Goal: Transaction & Acquisition: Download file/media

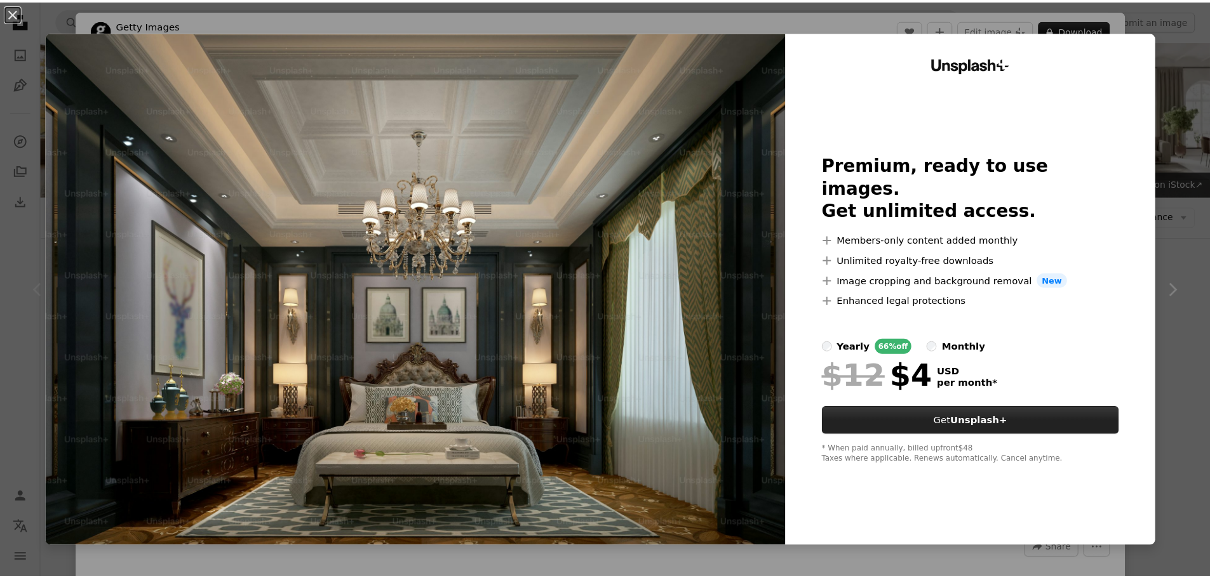
scroll to position [254, 0]
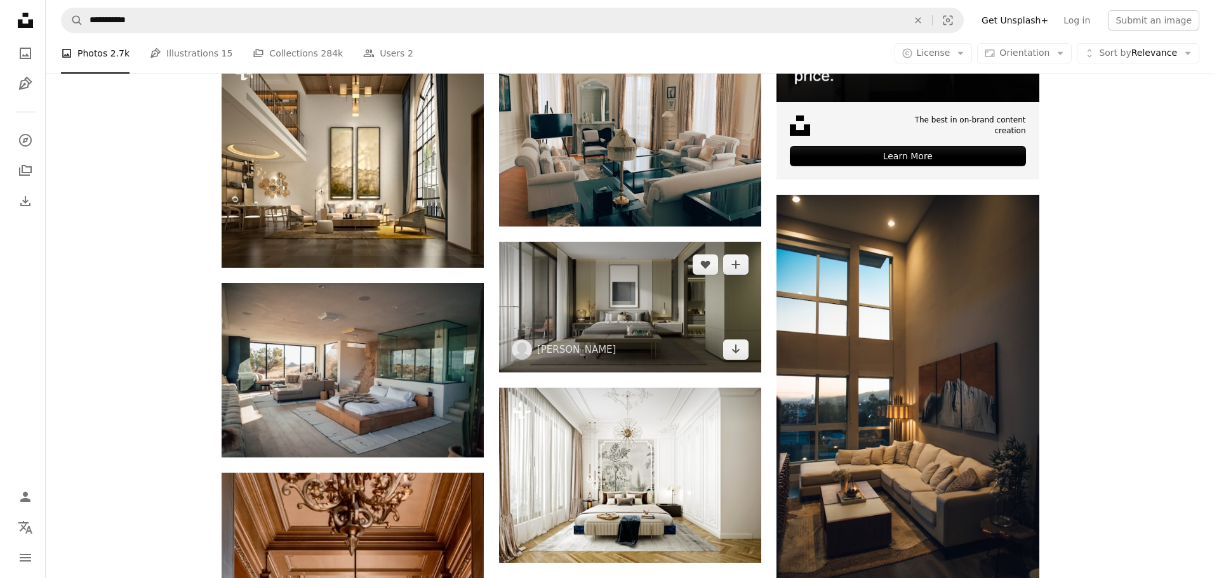
scroll to position [571, 0]
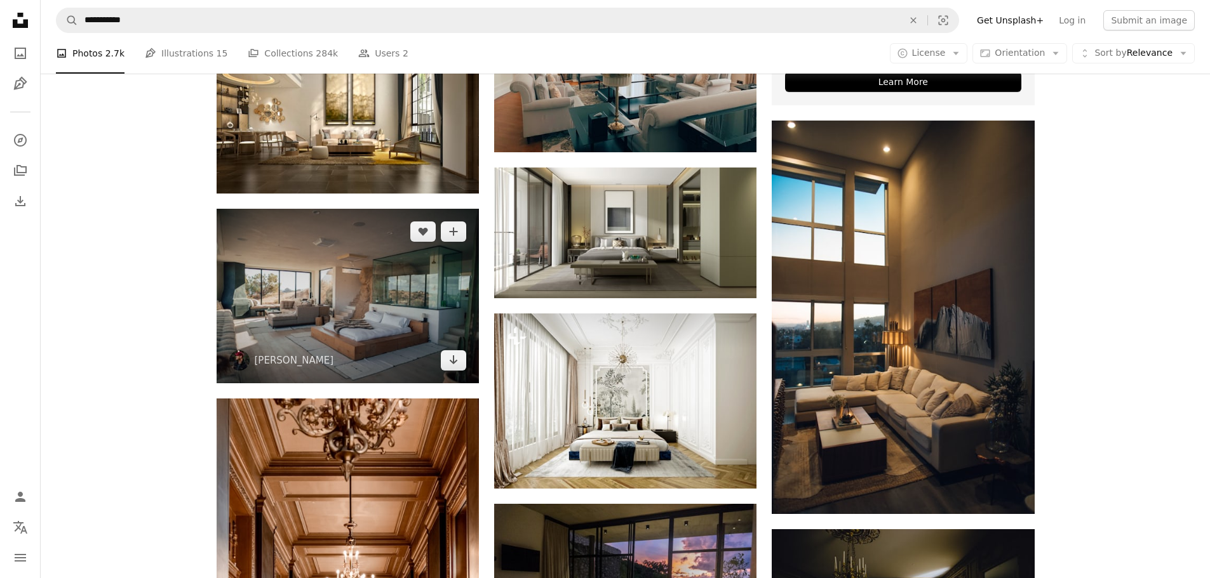
click at [364, 316] on img at bounding box center [348, 296] width 262 height 175
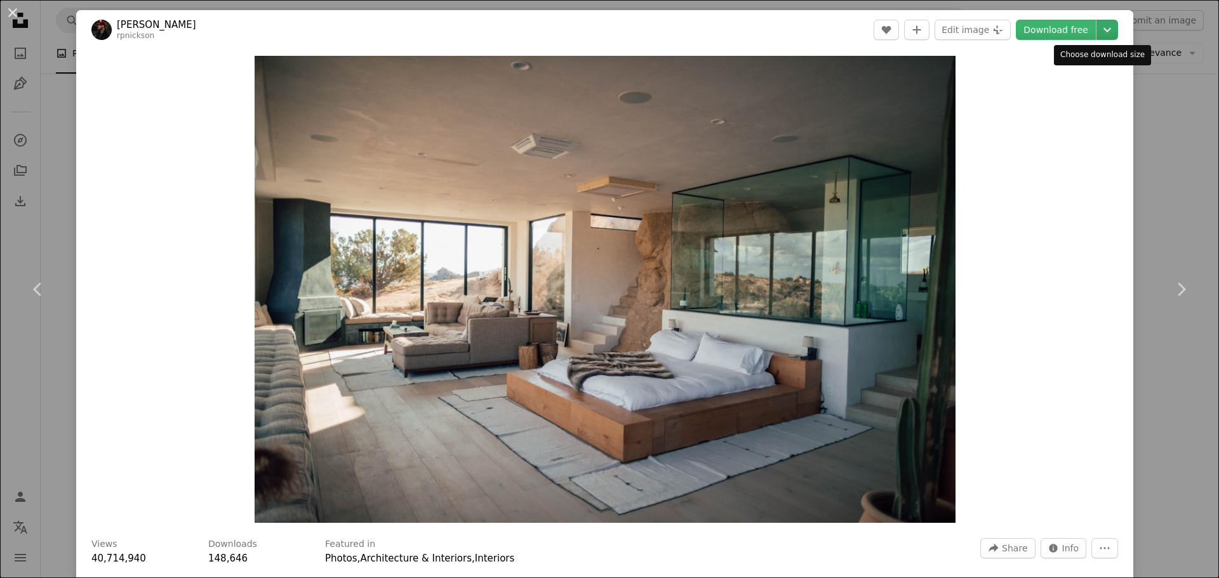
click at [1099, 28] on icon "Chevron down" at bounding box center [1107, 29] width 20 height 15
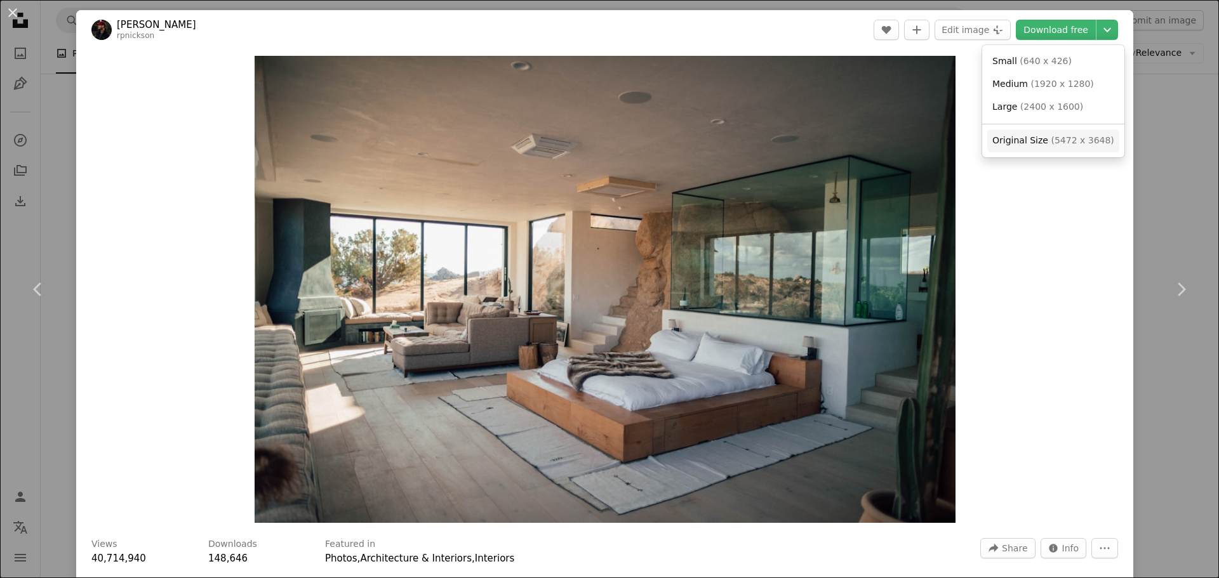
click at [1045, 147] on span "Original Size ( 5472 x 3648 )" at bounding box center [1053, 141] width 122 height 13
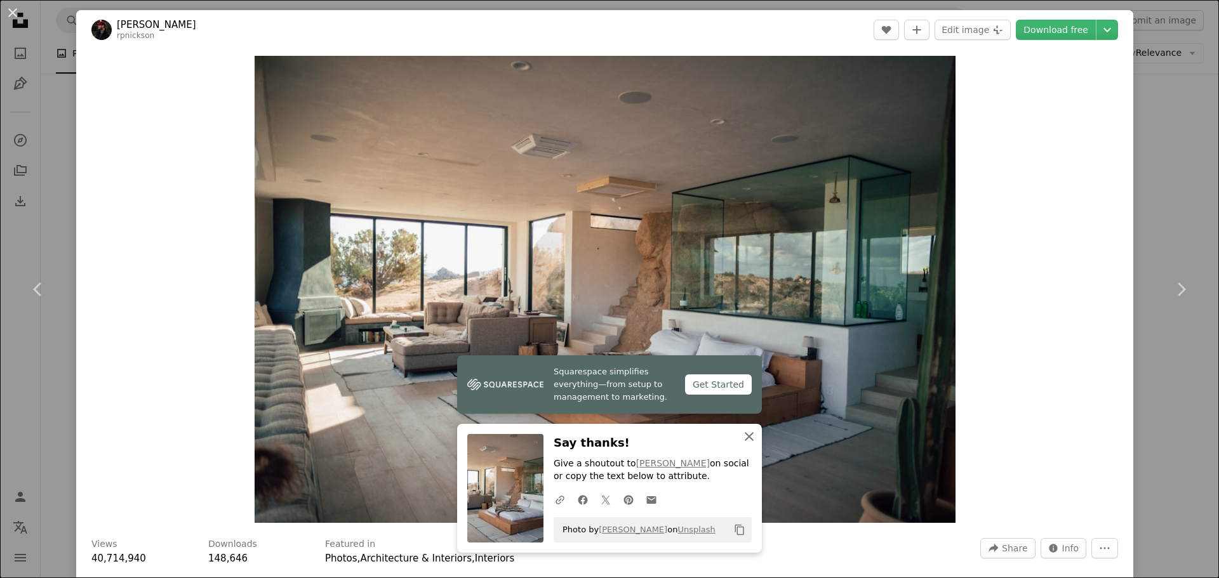
click at [742, 438] on icon "An X shape" at bounding box center [749, 436] width 15 height 15
